Goal: Task Accomplishment & Management: Manage account settings

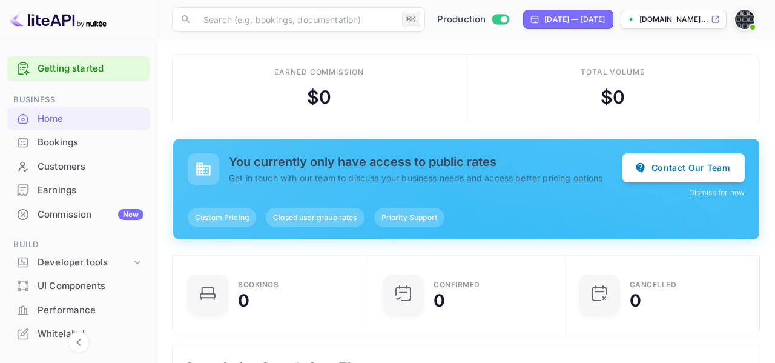
scroll to position [197, 188]
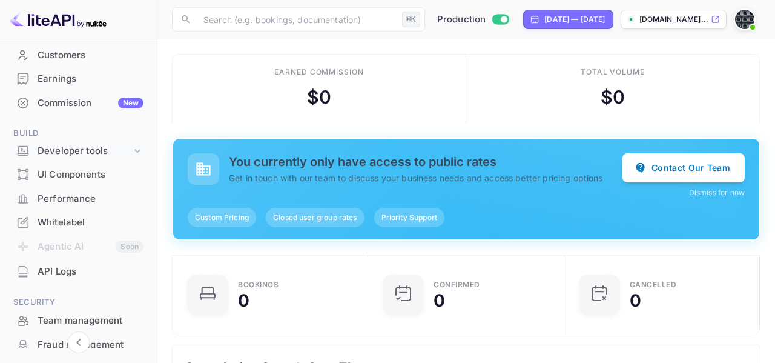
click at [68, 150] on div "Developer tools" at bounding box center [85, 151] width 94 height 14
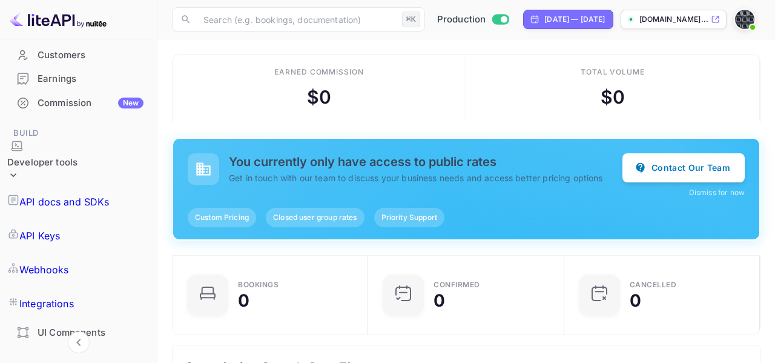
click at [60, 228] on p "API Keys" at bounding box center [39, 235] width 41 height 15
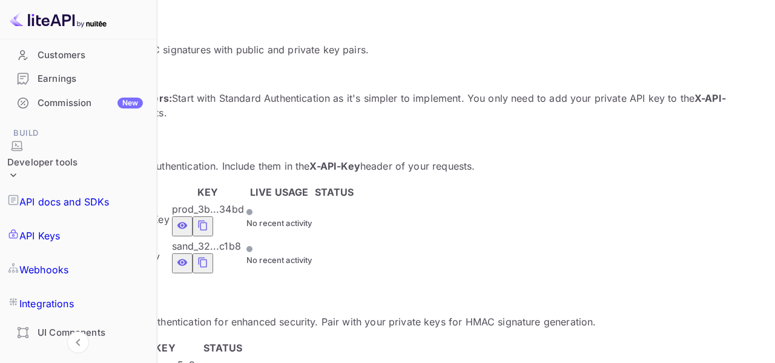
scroll to position [213, 0]
click at [208, 217] on icon "private api keys table" at bounding box center [202, 224] width 11 height 15
paste input "603592"
type input "603592"
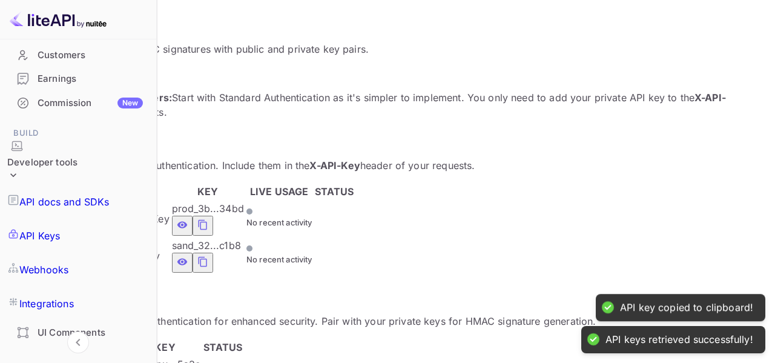
click at [208, 217] on icon "private api keys table" at bounding box center [202, 224] width 11 height 15
